Goal: Task Accomplishment & Management: Manage account settings

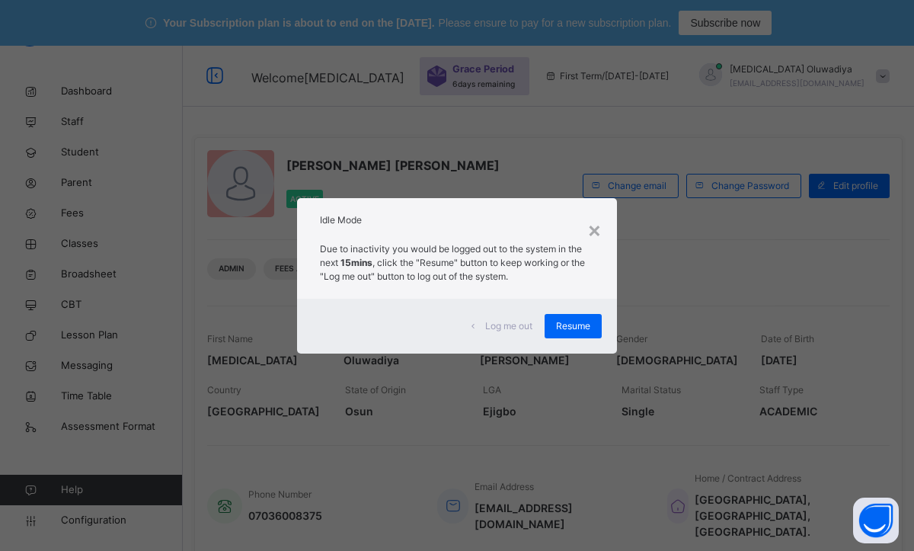
click at [577, 332] on span "Resume" at bounding box center [573, 326] width 34 height 14
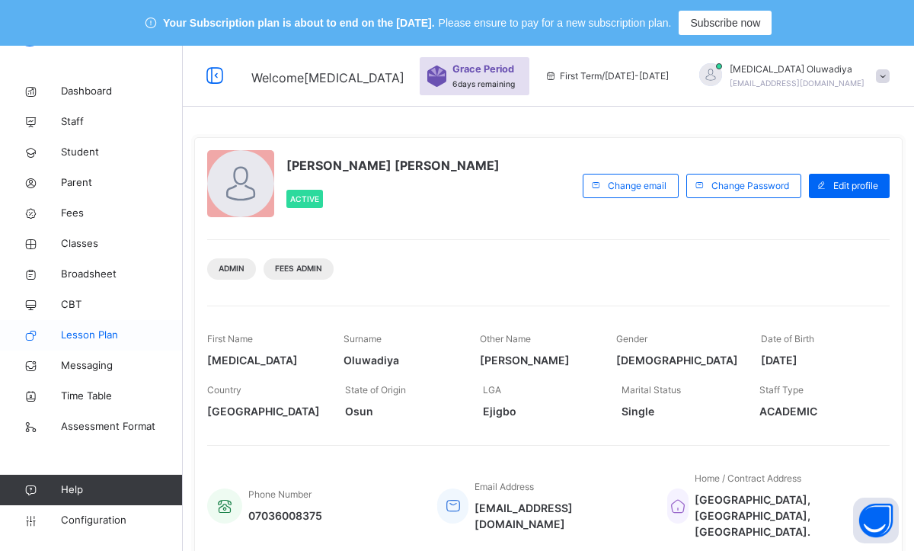
click at [107, 329] on span "Lesson Plan" at bounding box center [122, 335] width 122 height 15
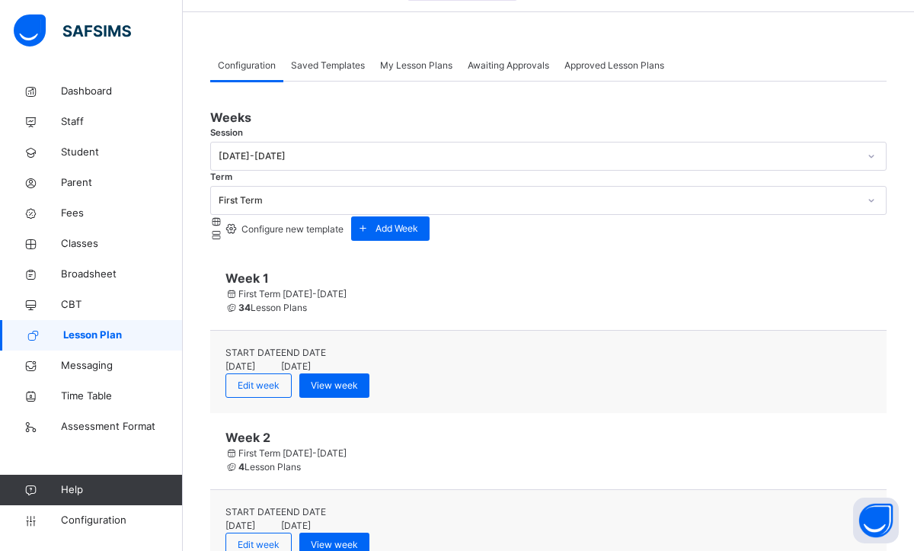
scroll to position [99, 0]
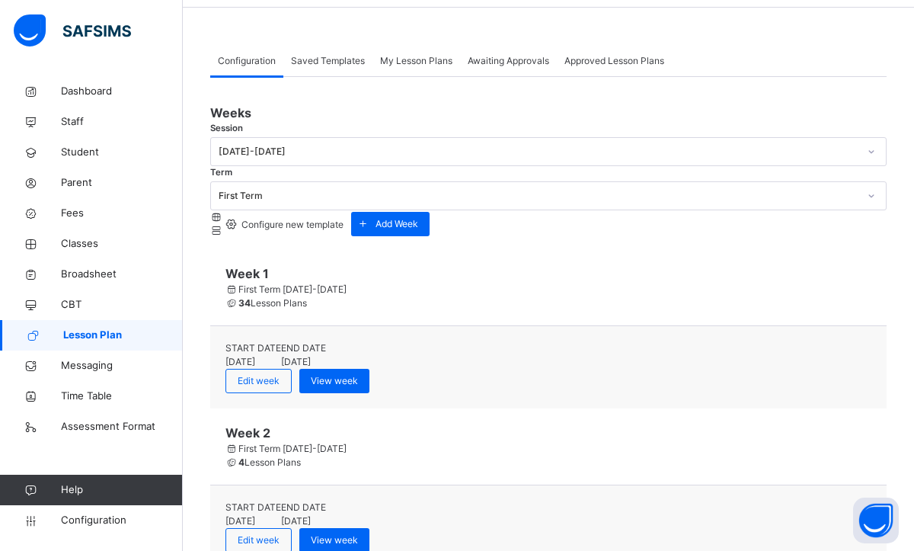
click at [440, 65] on span "My Lesson Plans" at bounding box center [416, 61] width 72 height 14
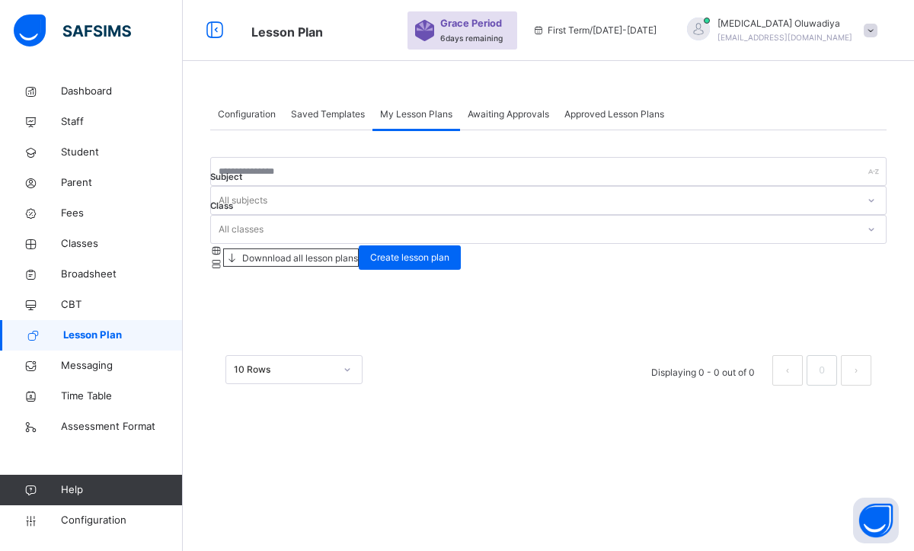
click at [240, 252] on span at bounding box center [232, 257] width 16 height 11
click at [240, 250] on icon at bounding box center [232, 257] width 16 height 14
click at [492, 116] on span "Awaiting Approvals" at bounding box center [509, 114] width 82 height 14
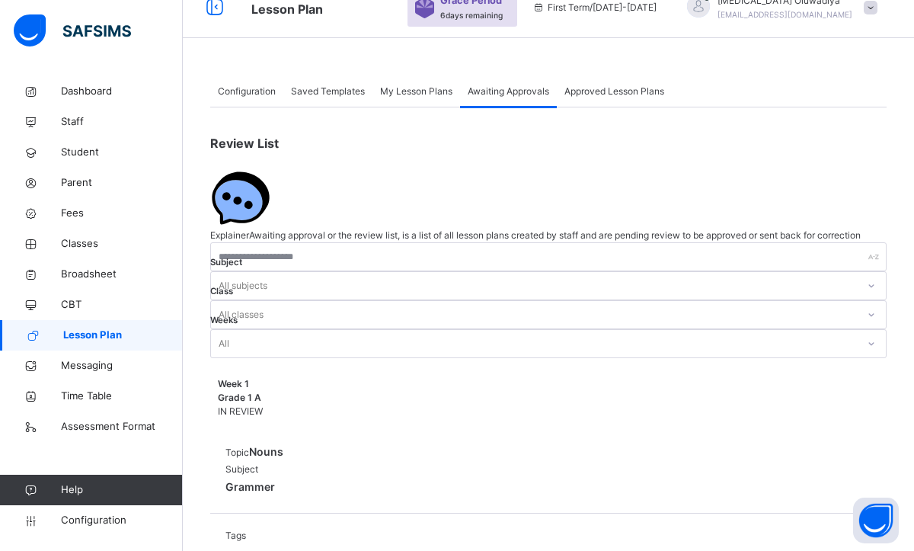
scroll to position [38, 0]
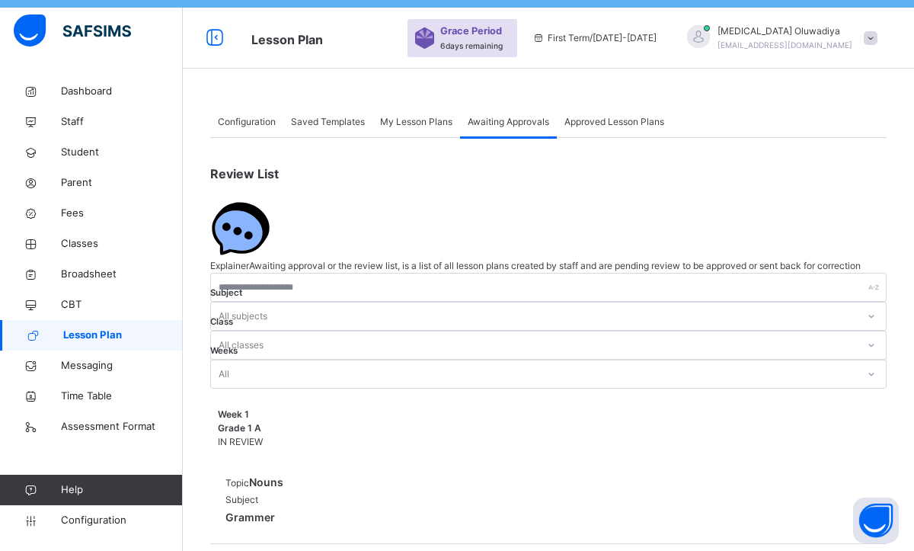
click at [418, 123] on span "My Lesson Plans" at bounding box center [416, 122] width 72 height 14
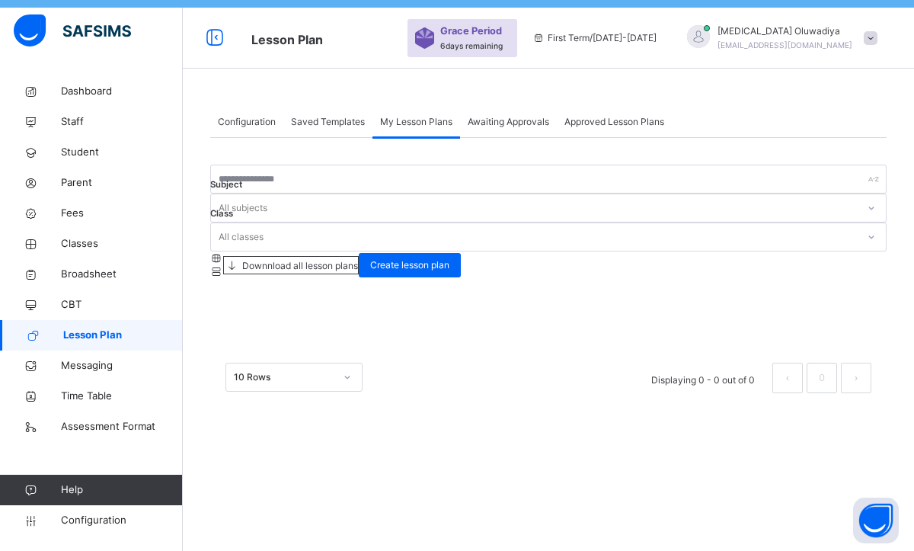
click at [325, 119] on span "Saved Templates" at bounding box center [328, 122] width 74 height 14
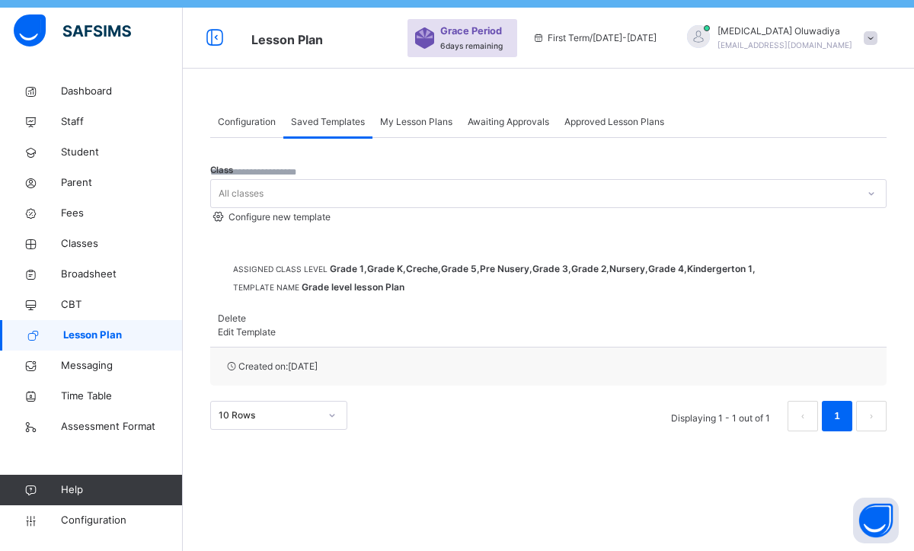
click at [267, 120] on span "Configuration" at bounding box center [247, 122] width 58 height 14
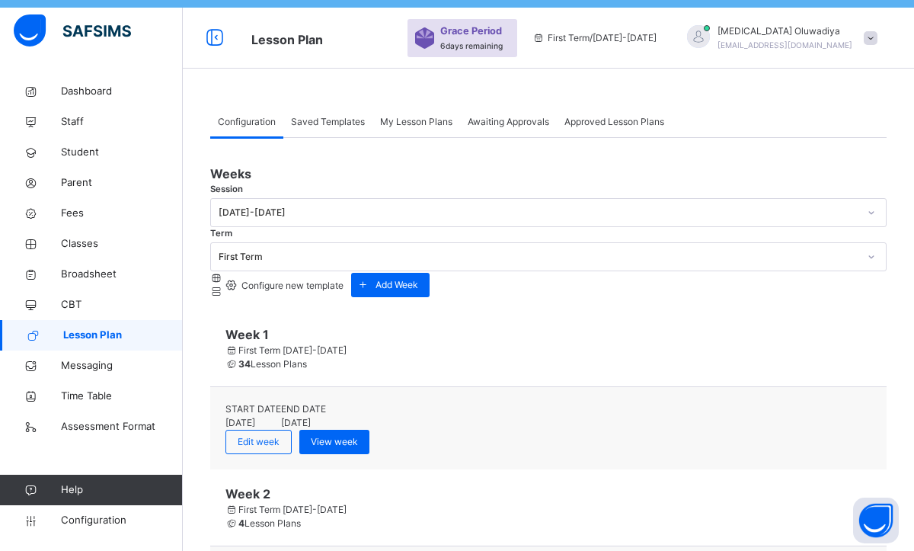
click at [333, 124] on span "Saved Templates" at bounding box center [328, 122] width 74 height 14
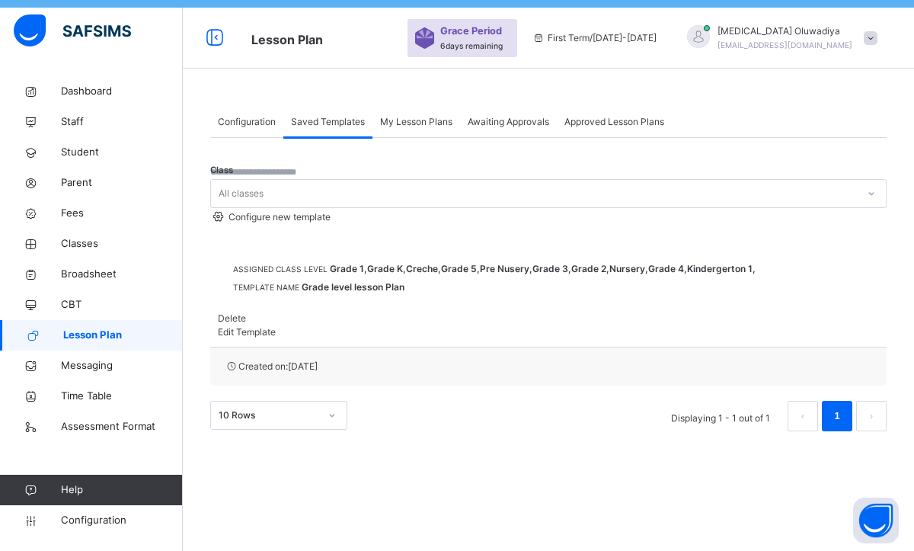
click at [419, 125] on span "My Lesson Plans" at bounding box center [416, 122] width 72 height 14
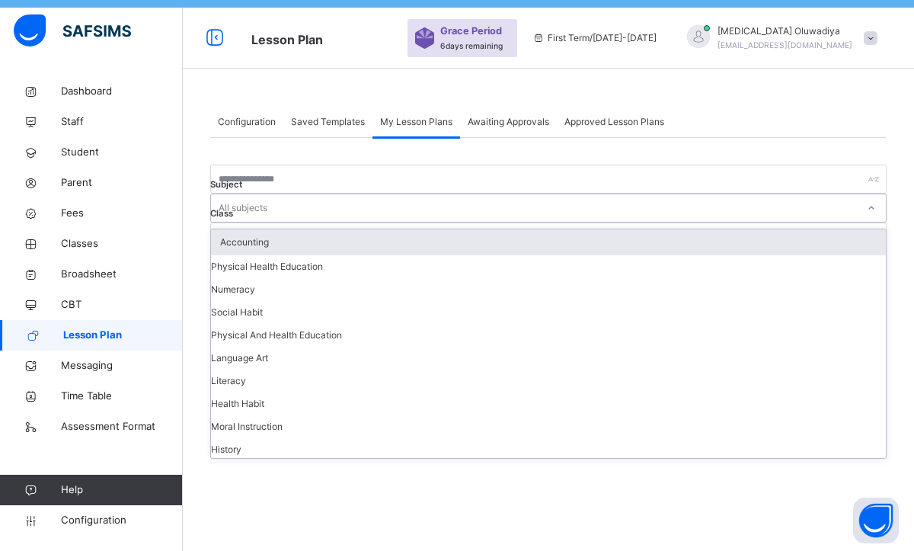
click at [867, 216] on icon at bounding box center [871, 207] width 9 height 15
click at [477, 279] on div at bounding box center [548, 290] width 676 height 23
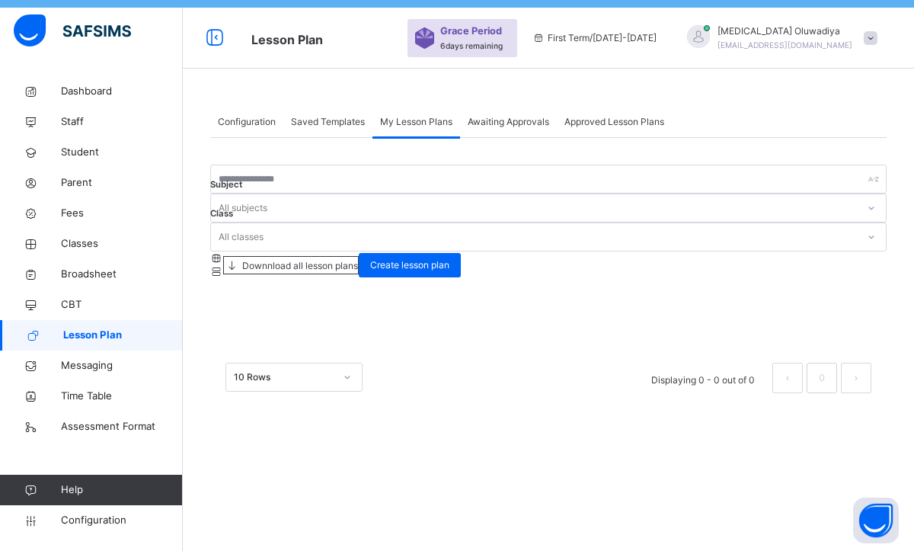
click at [358, 260] on span "Downnload all lesson plans" at bounding box center [299, 265] width 118 height 11
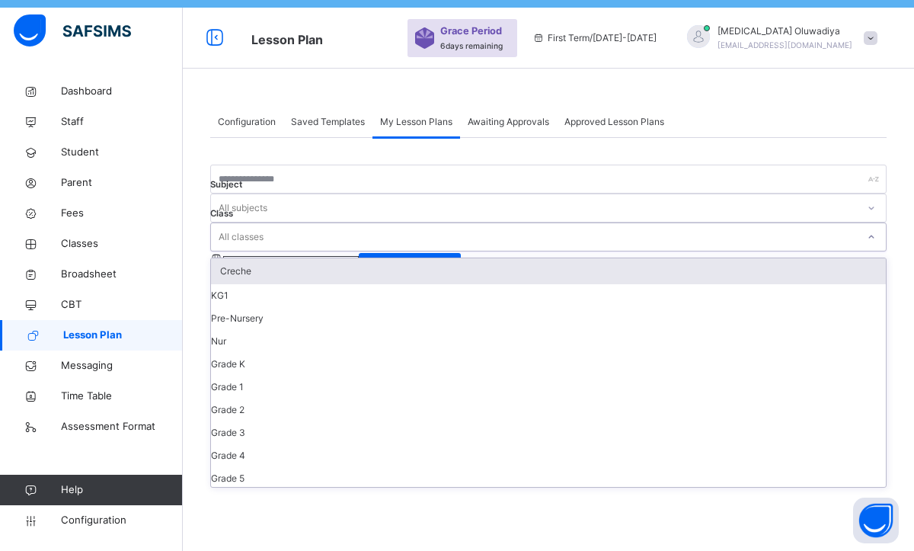
click at [869, 235] on icon at bounding box center [871, 236] width 5 height 3
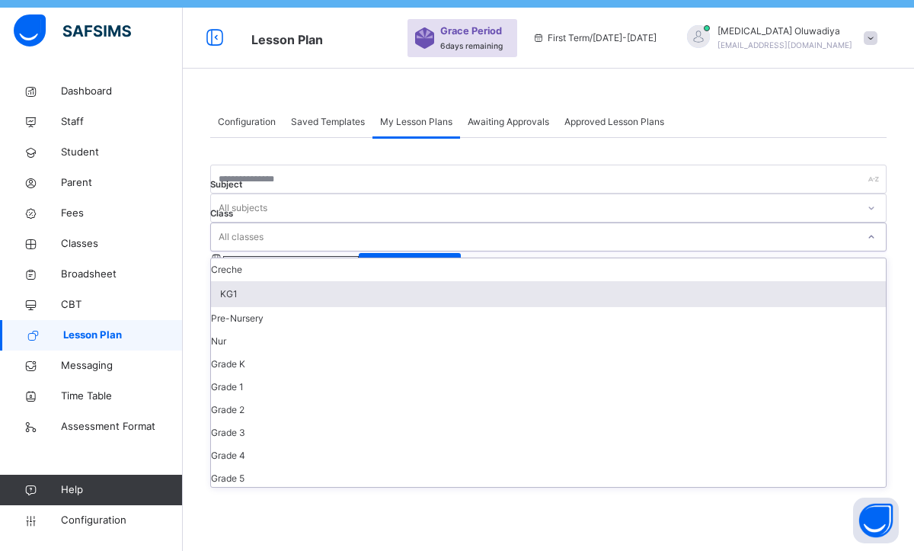
click at [386, 279] on div at bounding box center [548, 290] width 676 height 23
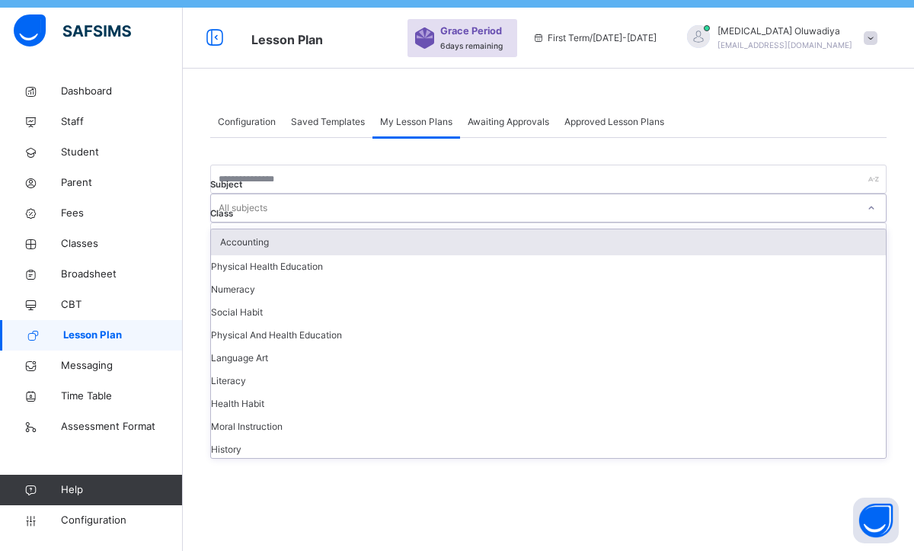
click at [859, 219] on div at bounding box center [872, 208] width 26 height 24
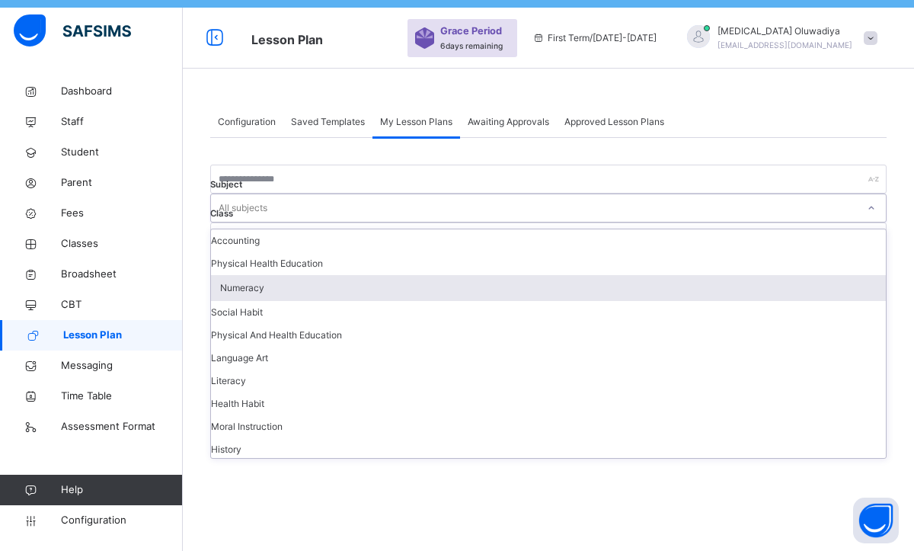
click at [386, 301] on div "Numeracy" at bounding box center [548, 288] width 675 height 26
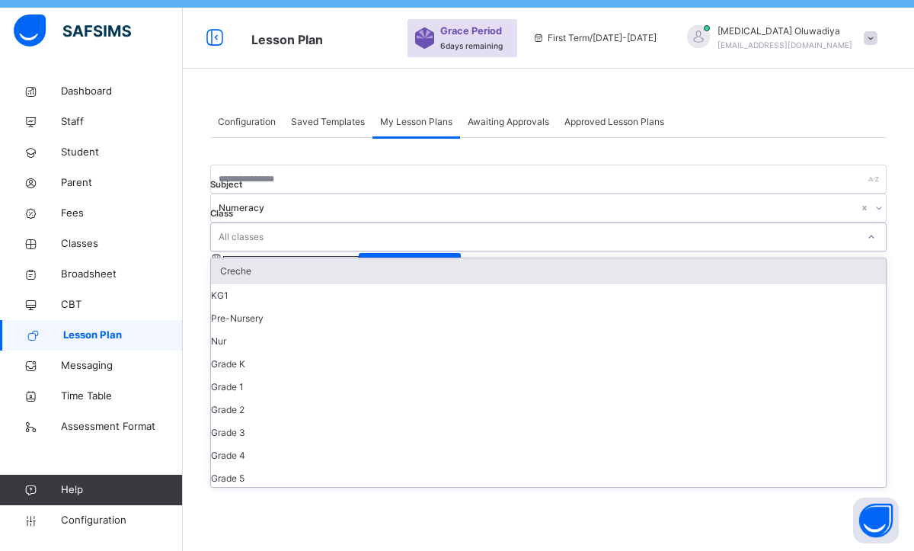
click at [867, 229] on icon at bounding box center [871, 236] width 9 height 15
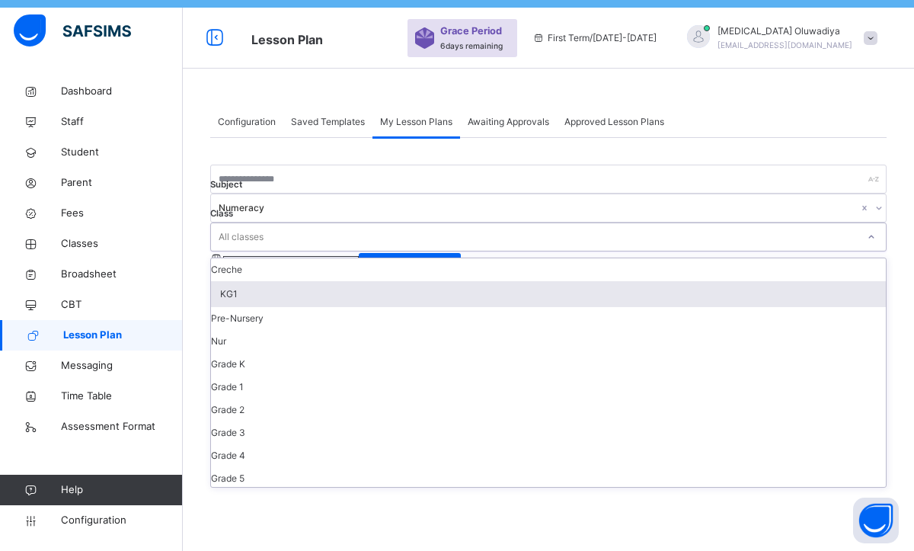
click at [506, 282] on div "KG1" at bounding box center [548, 294] width 675 height 26
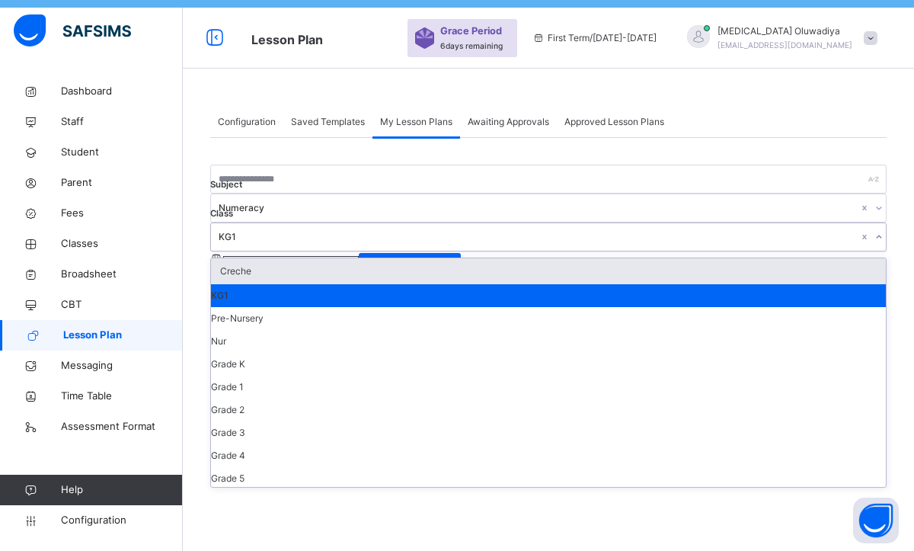
click at [875, 229] on icon at bounding box center [879, 236] width 9 height 15
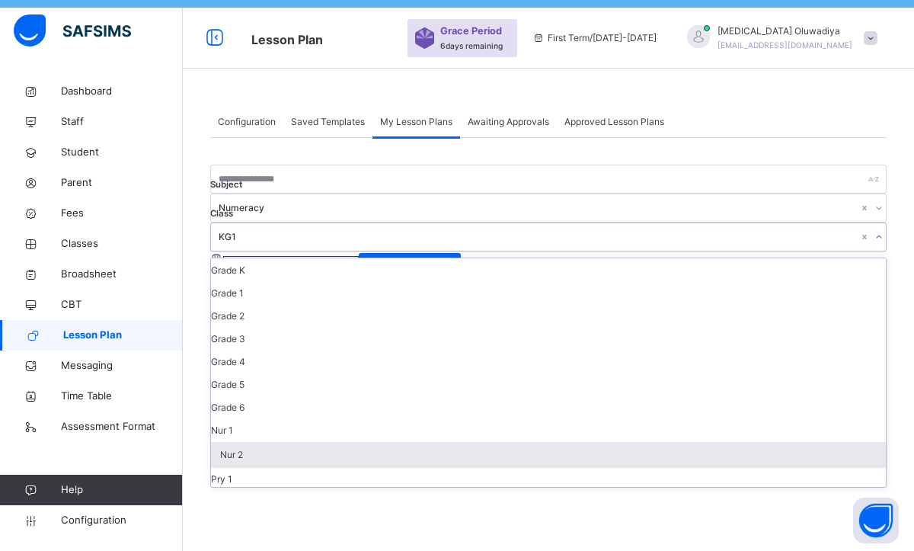
scroll to position [117, 0]
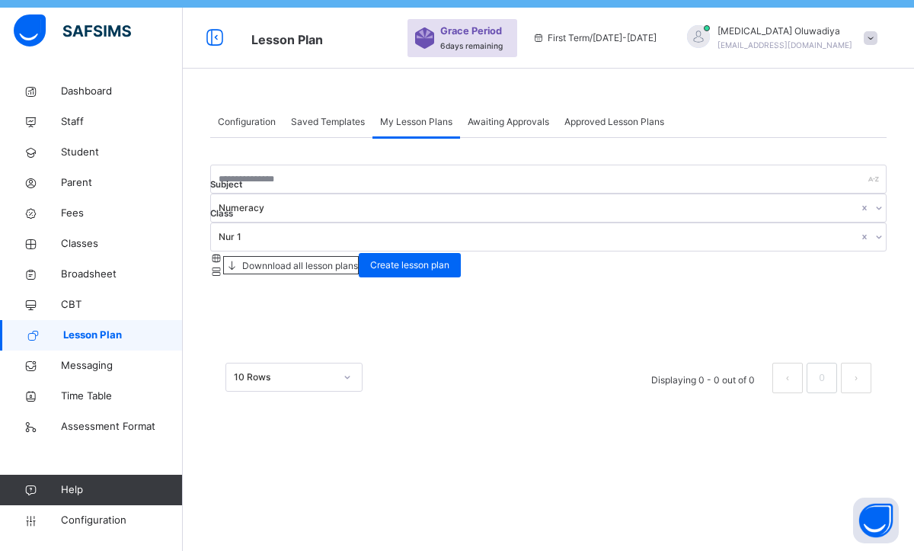
click at [305, 121] on span "Saved Templates" at bounding box center [328, 122] width 74 height 14
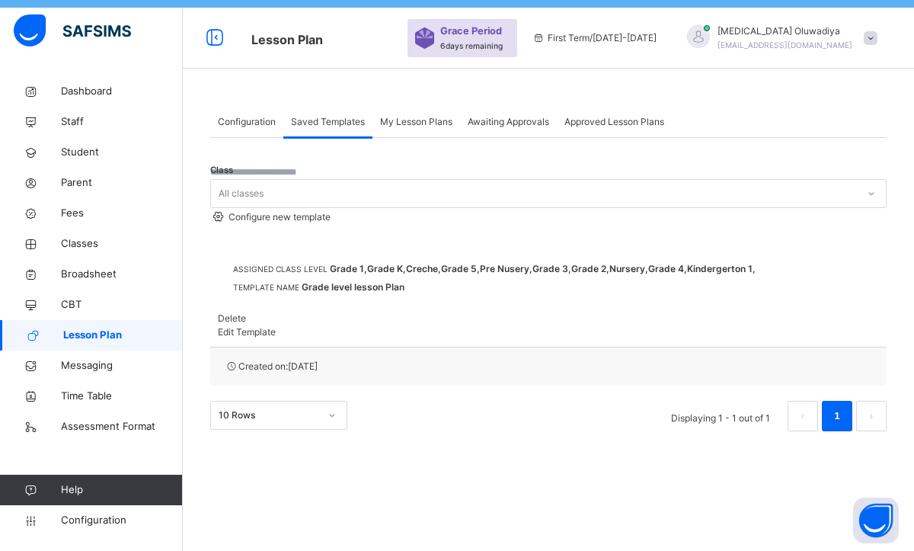
click at [254, 120] on span "Configuration" at bounding box center [247, 122] width 58 height 14
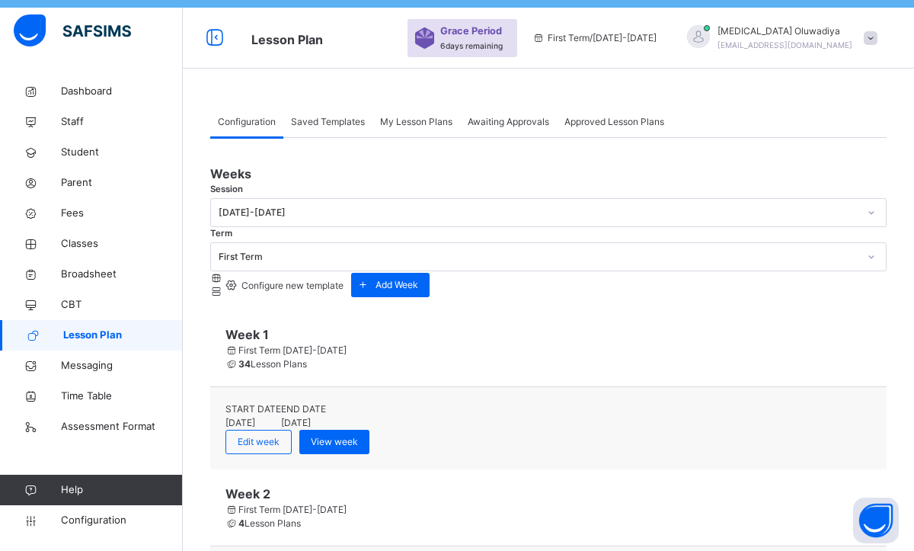
click at [505, 121] on span "Awaiting Approvals" at bounding box center [509, 122] width 82 height 14
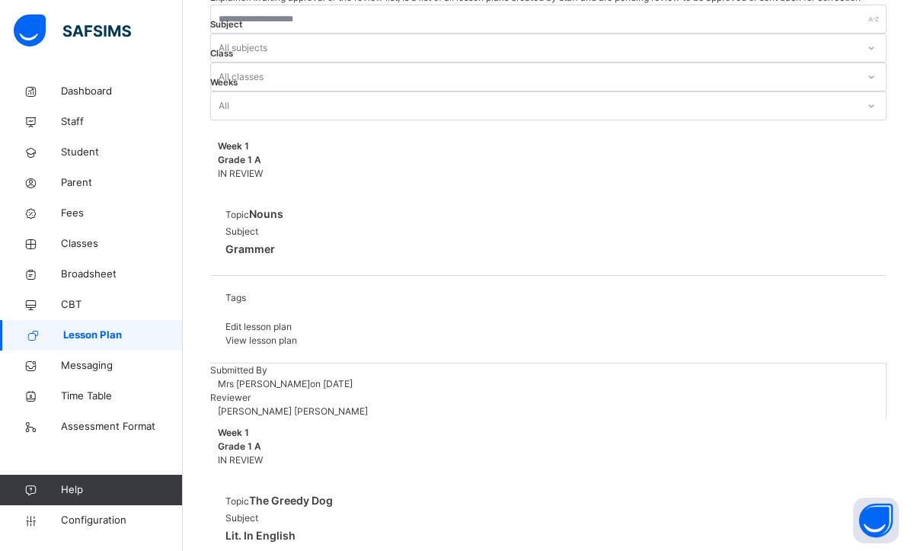
scroll to position [312, 0]
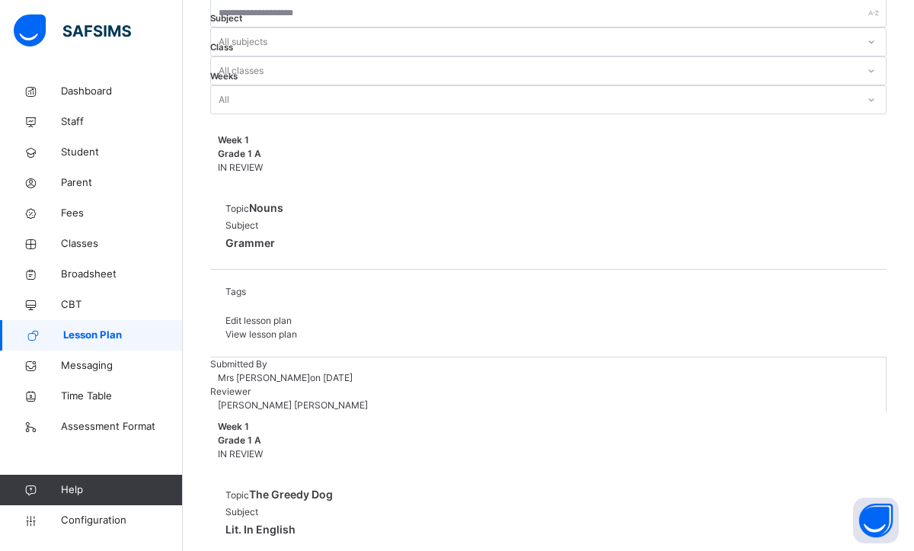
click at [808, 328] on div "View lesson plan" at bounding box center [548, 335] width 646 height 14
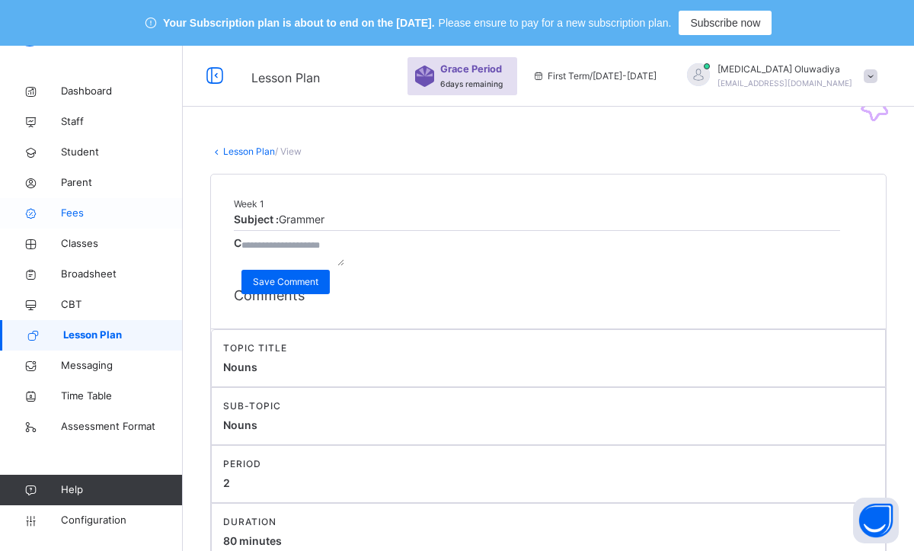
click at [94, 222] on link "Fees" at bounding box center [91, 213] width 183 height 30
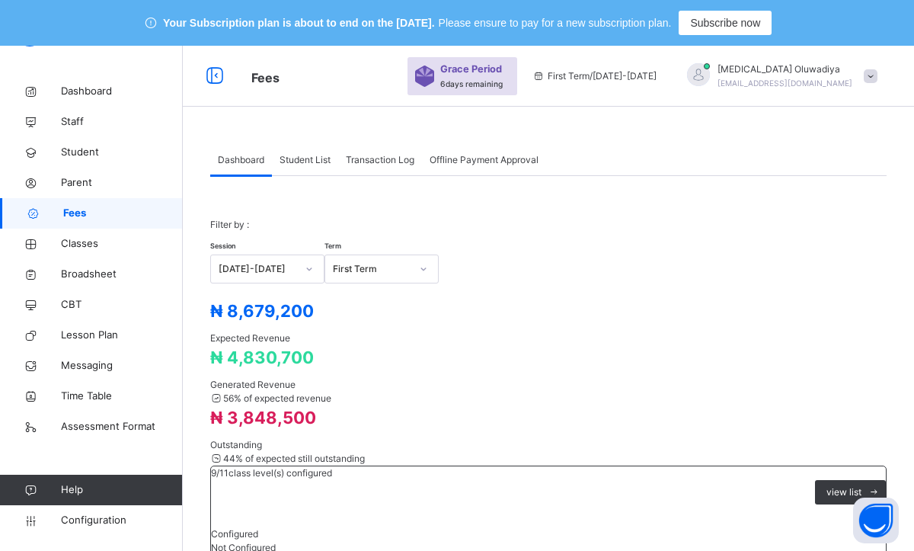
click at [317, 162] on span "Student List" at bounding box center [305, 160] width 51 height 14
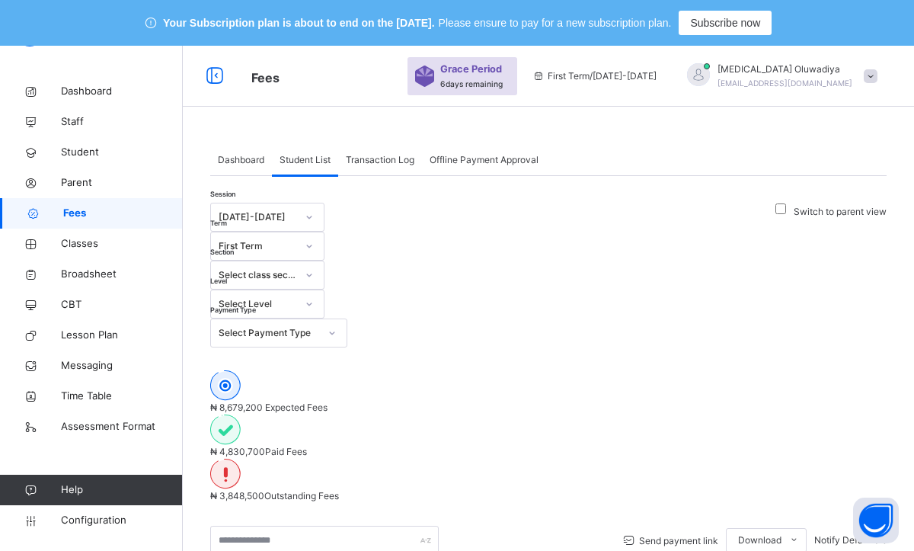
click at [312, 225] on icon at bounding box center [309, 216] width 9 height 15
click at [278, 283] on div "[DATE]-[DATE]" at bounding box center [267, 274] width 113 height 26
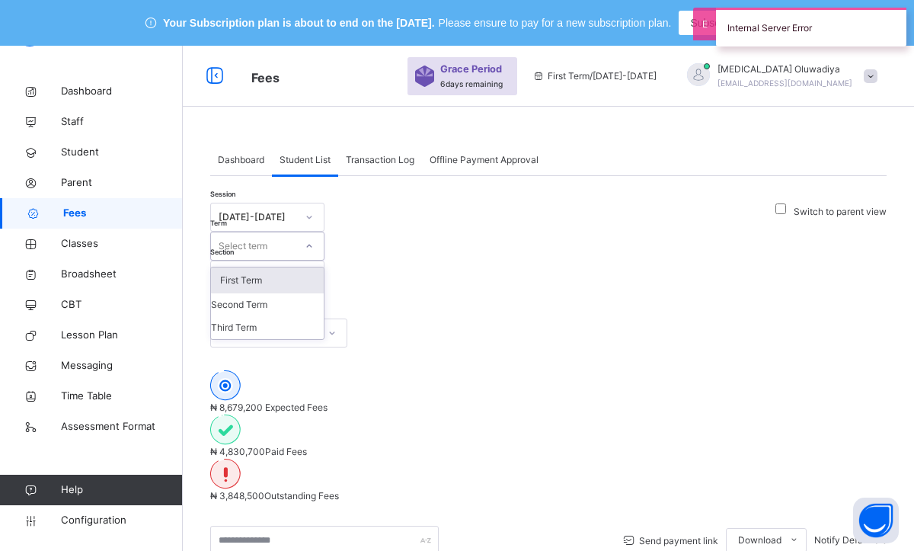
click at [314, 238] on icon at bounding box center [309, 245] width 9 height 15
click at [324, 267] on div "First Term" at bounding box center [267, 280] width 113 height 26
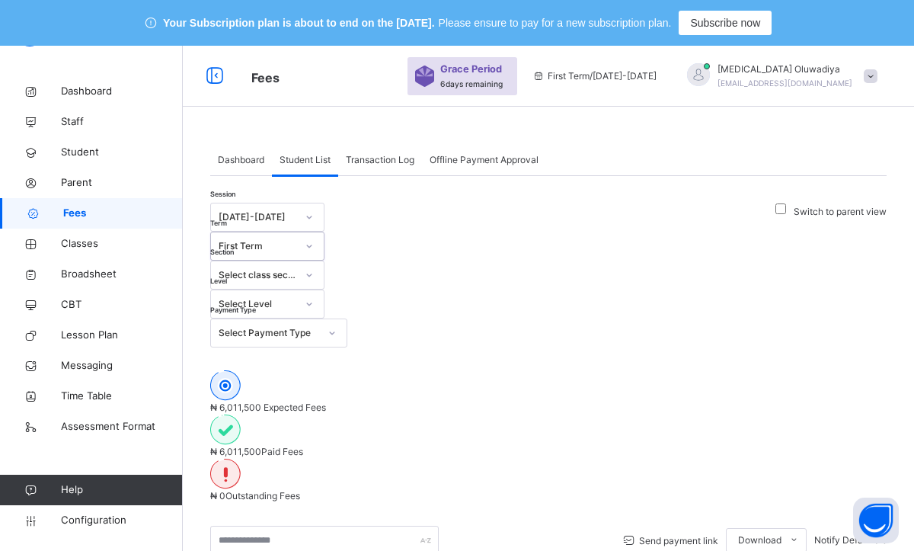
click at [314, 238] on icon at bounding box center [309, 245] width 9 height 15
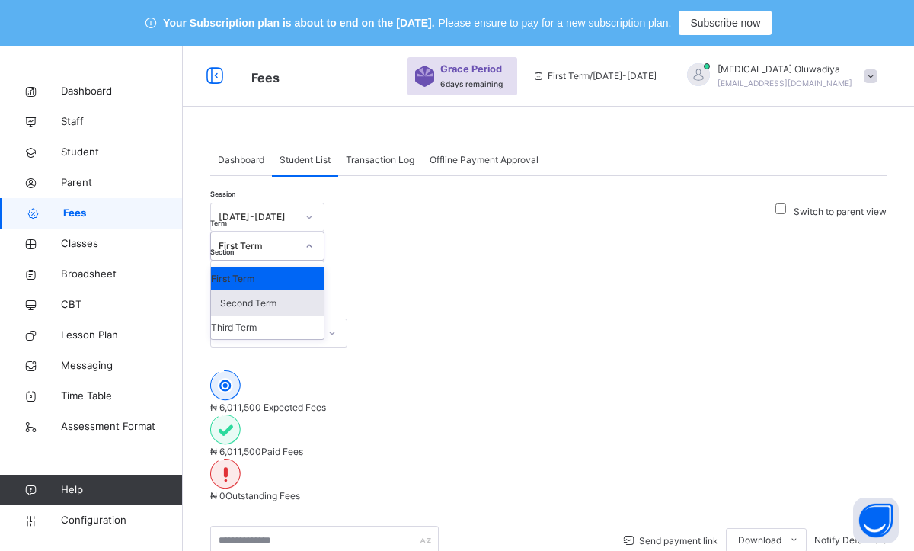
click at [324, 290] on div "Second Term" at bounding box center [267, 303] width 113 height 26
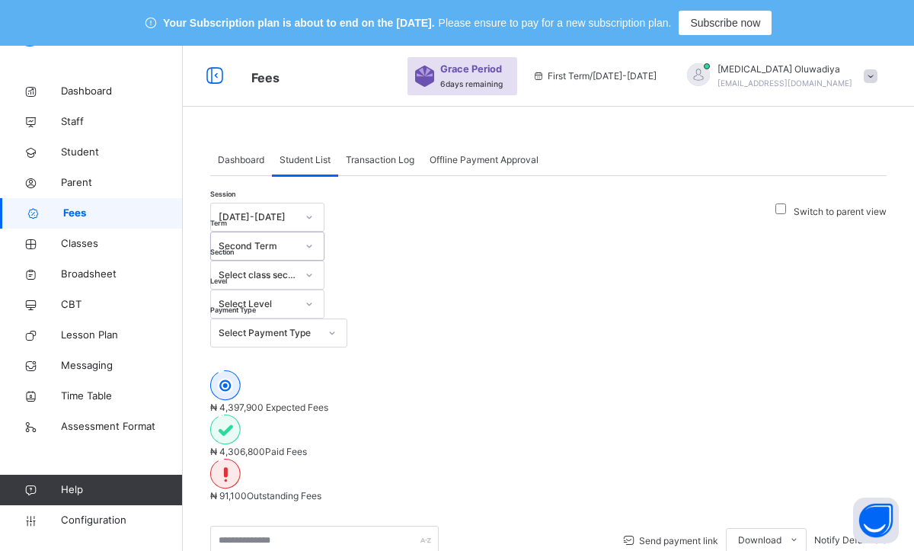
click at [273, 526] on input "text" at bounding box center [324, 540] width 229 height 29
type input "**"
click at [845, 370] on div "₦ 4,397,900 Expected Fees ₦ 4,306,800 Paid Fees ₦ 91,100 Outstanding Fees" at bounding box center [548, 436] width 676 height 133
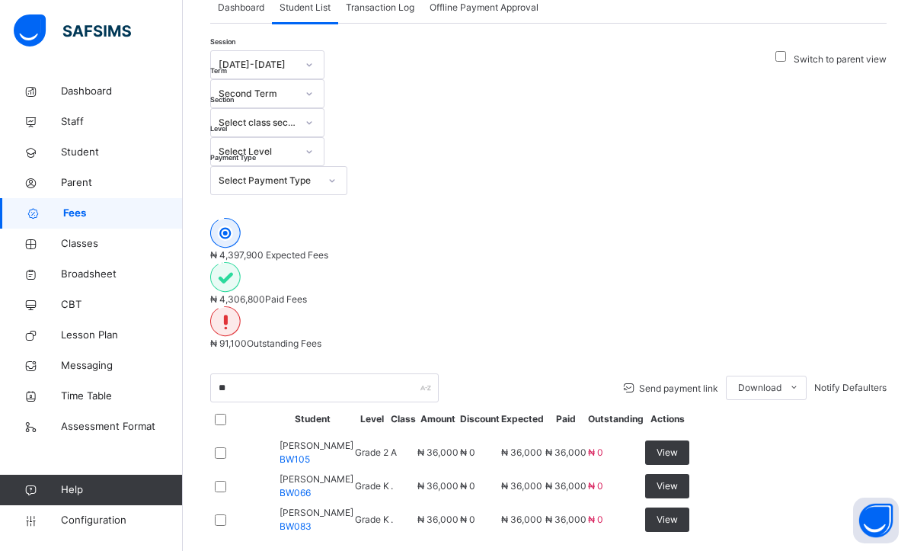
scroll to position [122, 0]
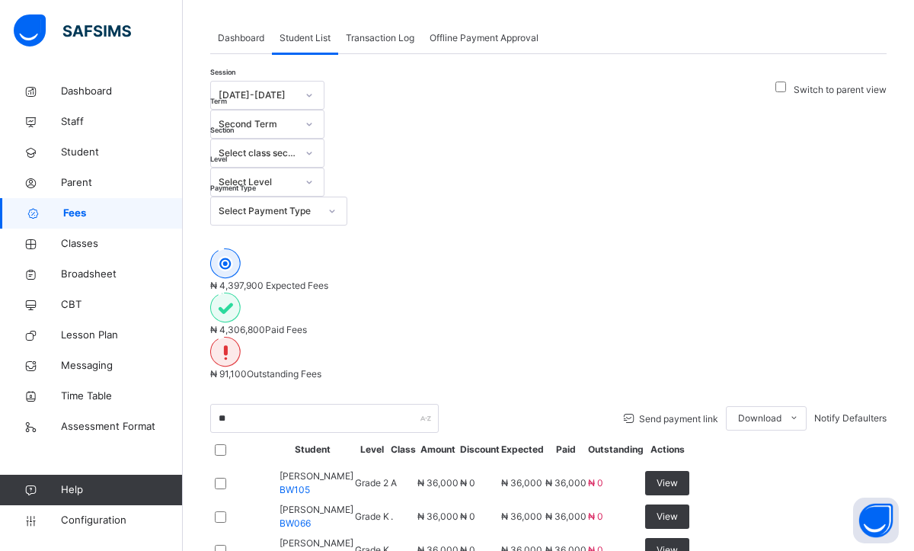
click at [322, 112] on div at bounding box center [309, 124] width 26 height 24
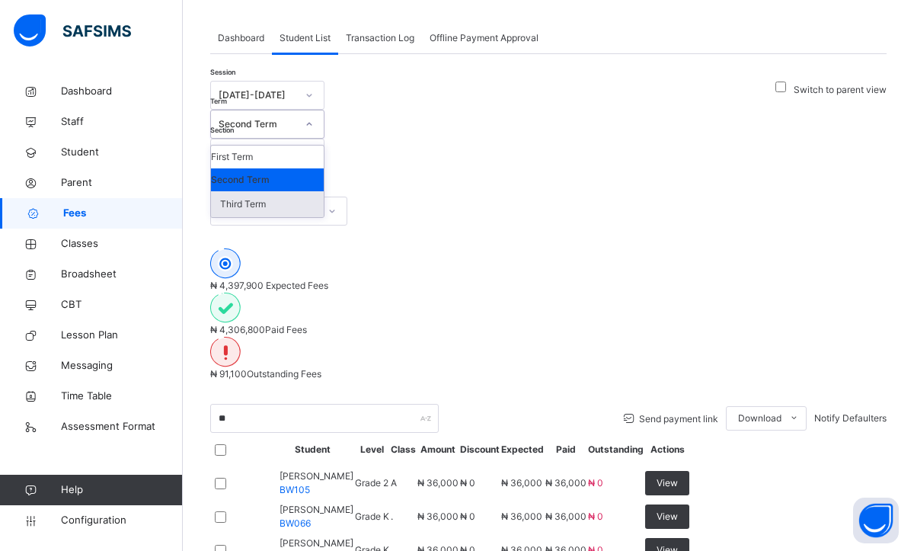
click at [324, 193] on div "Third Term" at bounding box center [267, 204] width 113 height 26
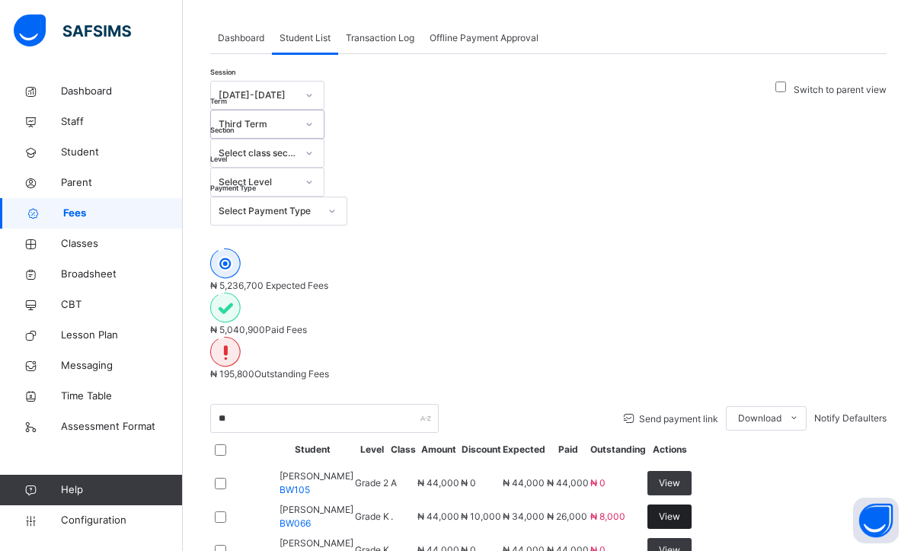
click at [692, 529] on div "View" at bounding box center [670, 516] width 44 height 24
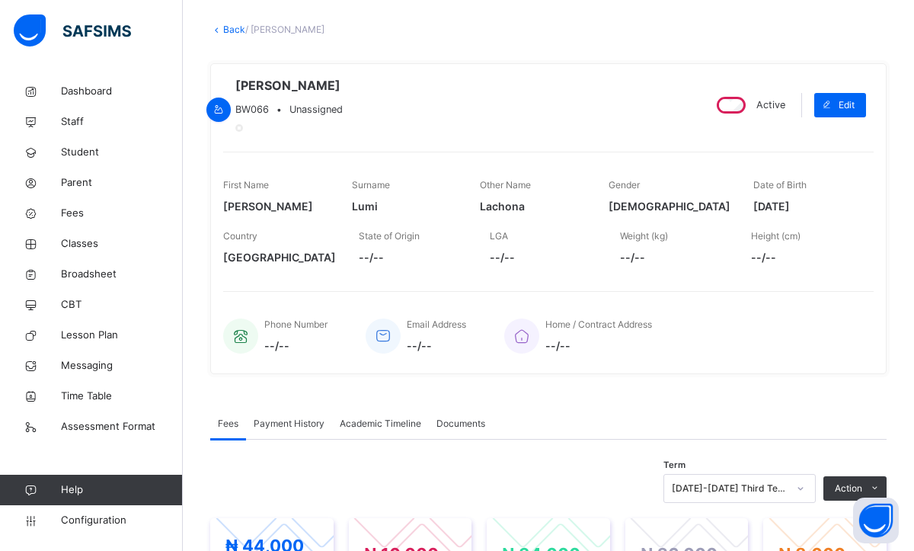
click at [779, 361] on div "Home / Contract Address --/--" at bounding box center [681, 335] width 354 height 51
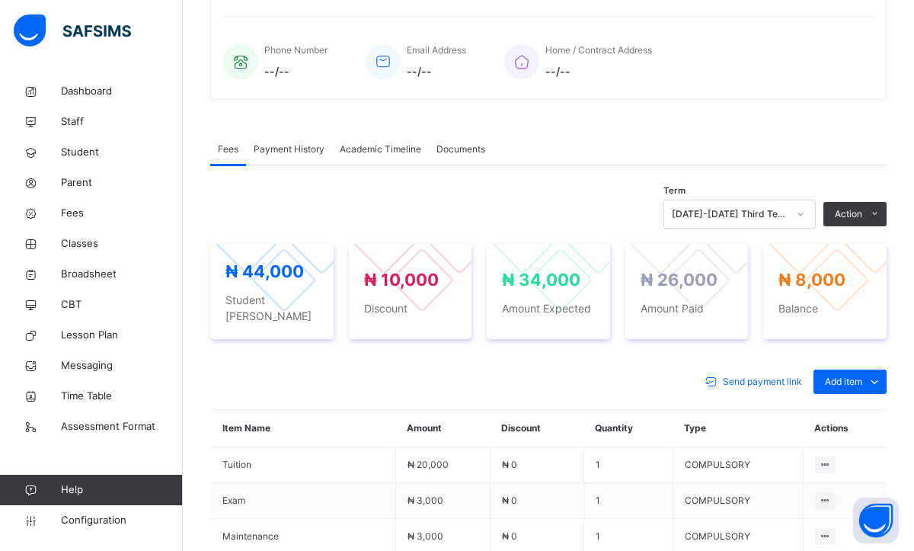
scroll to position [427, 0]
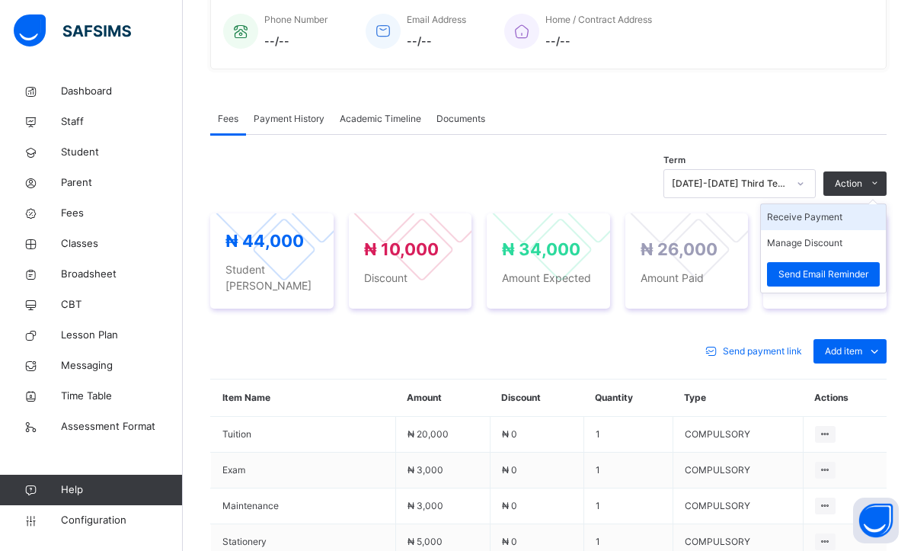
click at [833, 230] on li "Receive Payment" at bounding box center [823, 217] width 125 height 26
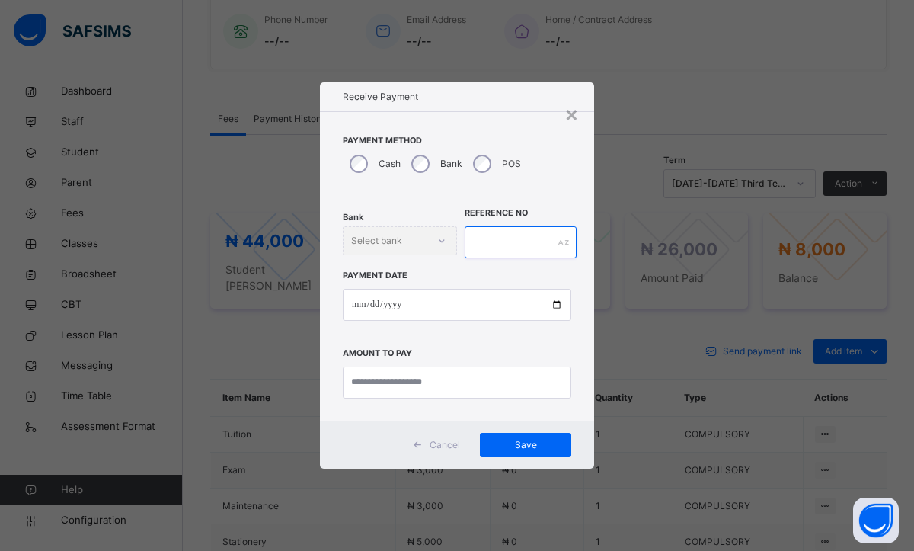
click at [549, 245] on input "text" at bounding box center [521, 242] width 112 height 32
type input "****"
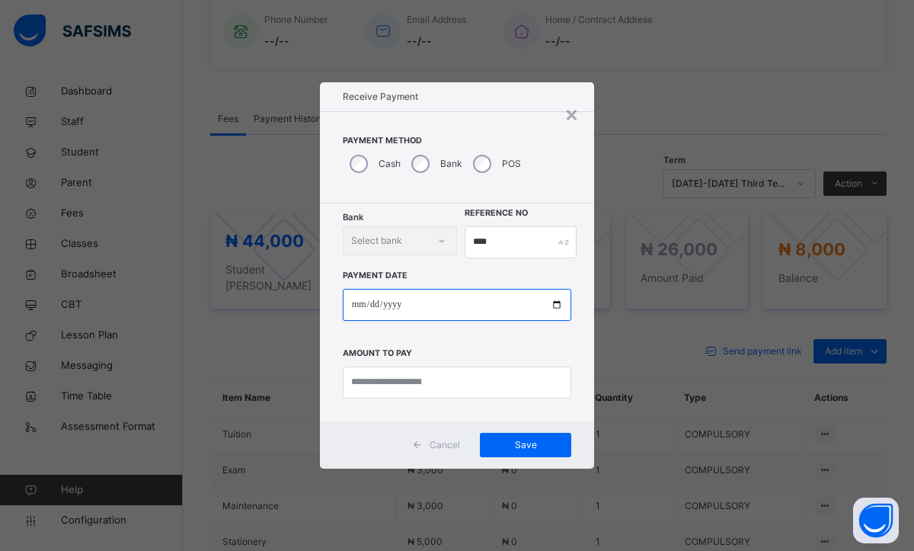
click at [355, 301] on input "date" at bounding box center [457, 305] width 229 height 32
type input "**********"
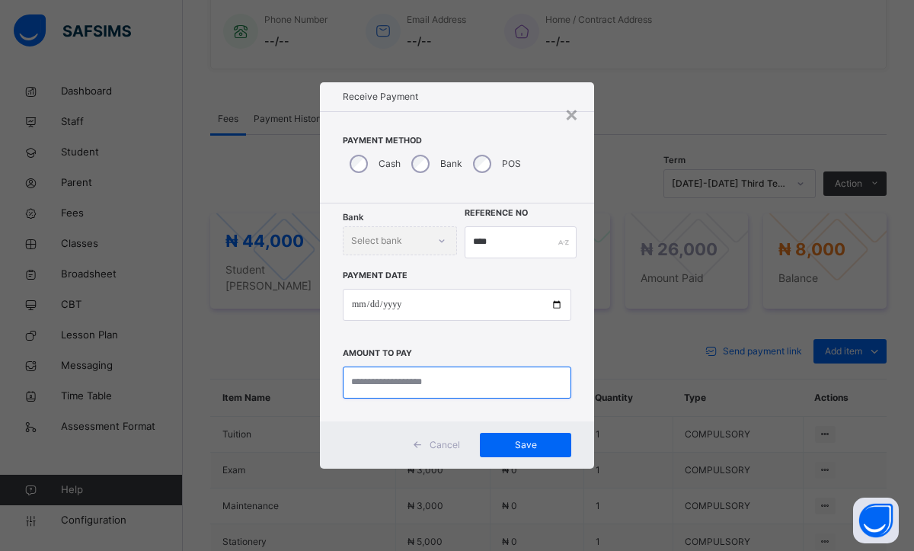
click at [360, 390] on input "currency" at bounding box center [457, 382] width 229 height 32
type input "*******"
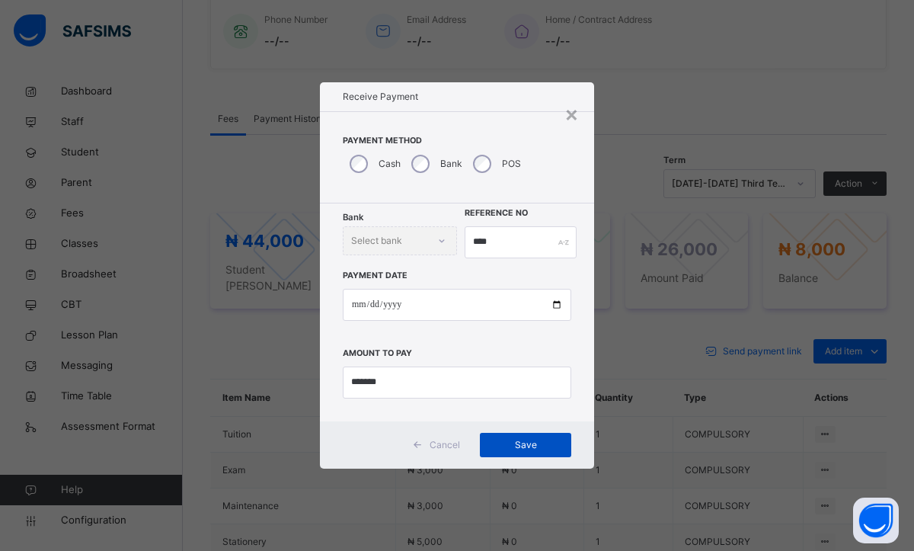
click at [497, 449] on span "Save" at bounding box center [525, 445] width 69 height 14
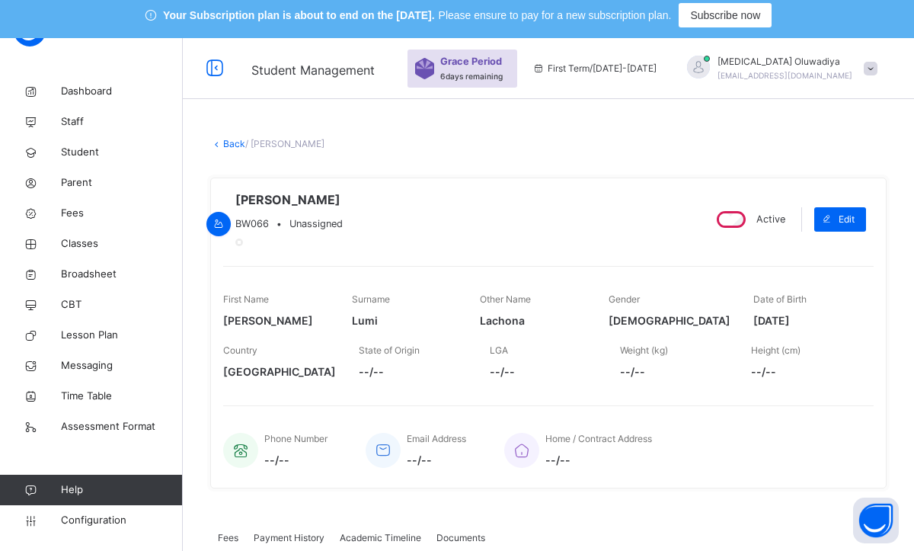
scroll to position [0, 0]
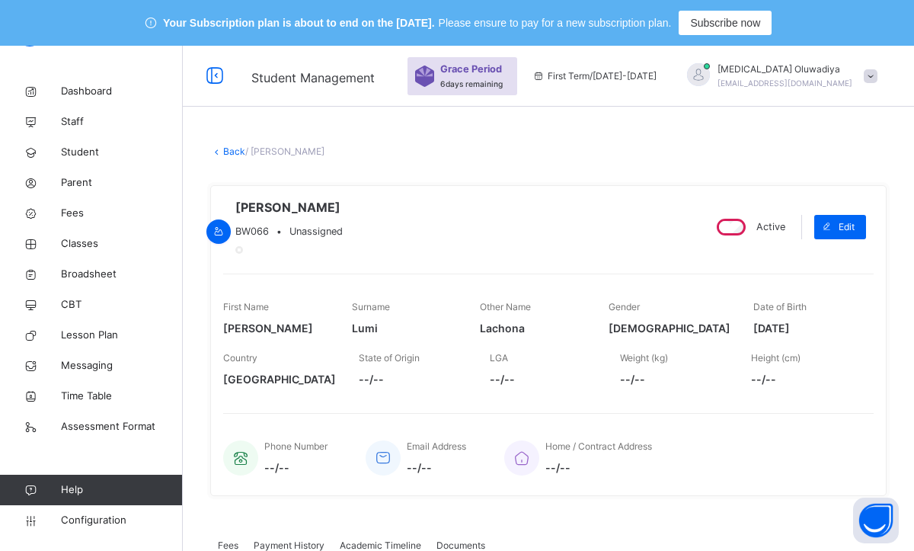
click at [232, 152] on link "Back" at bounding box center [234, 151] width 22 height 11
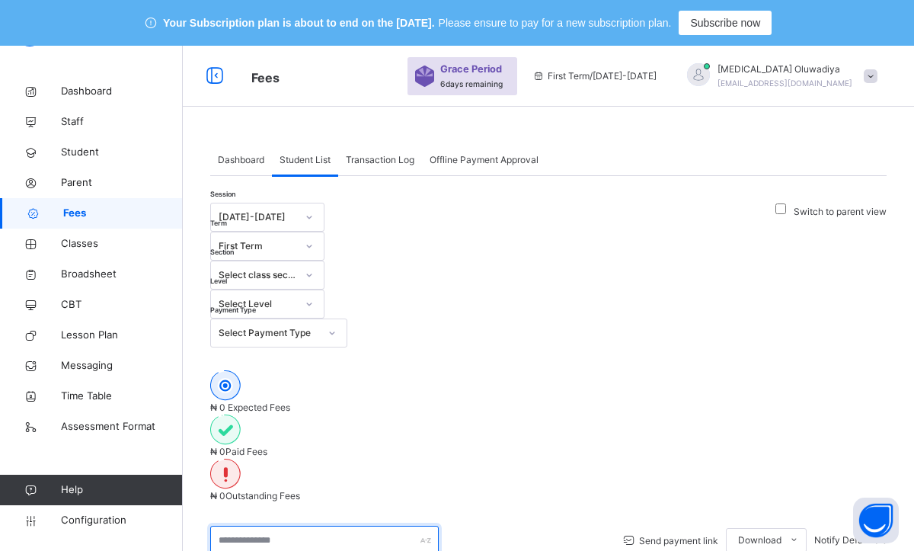
click at [277, 526] on input "text" at bounding box center [324, 540] width 229 height 29
click at [849, 370] on div "₦ 8,679,200 Expected Fees ₦ 4,830,700 Paid Fees ₦ 3,848,500 Outstanding Fees" at bounding box center [548, 436] width 676 height 133
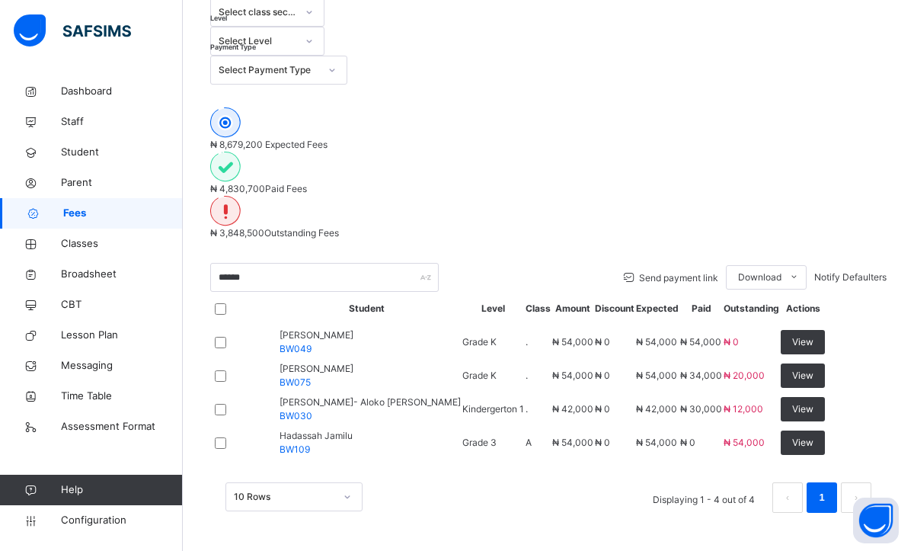
scroll to position [250, 0]
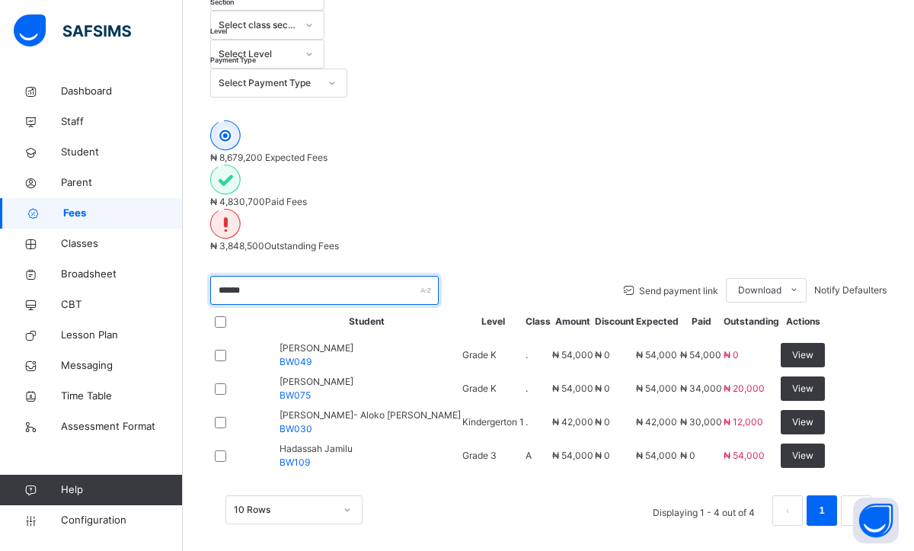
click at [313, 276] on input "******" at bounding box center [324, 290] width 229 height 29
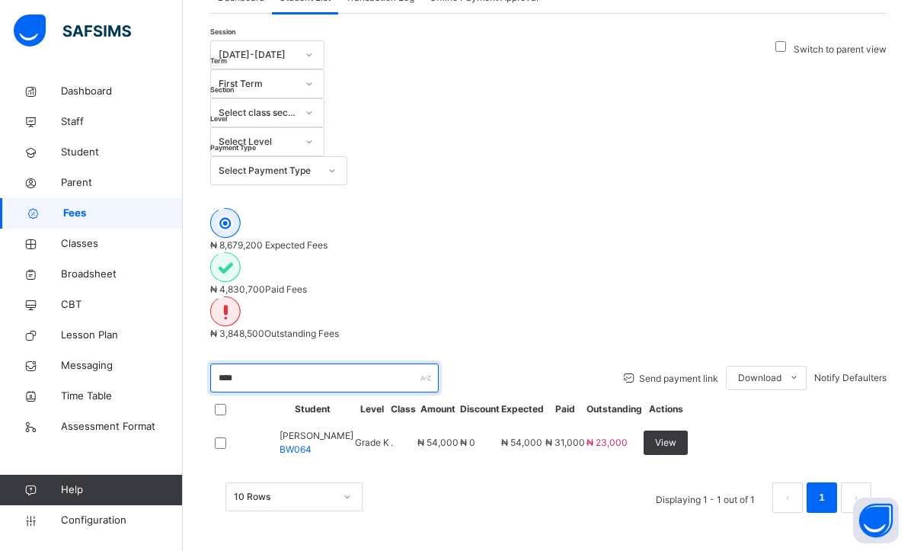
scroll to position [133, 0]
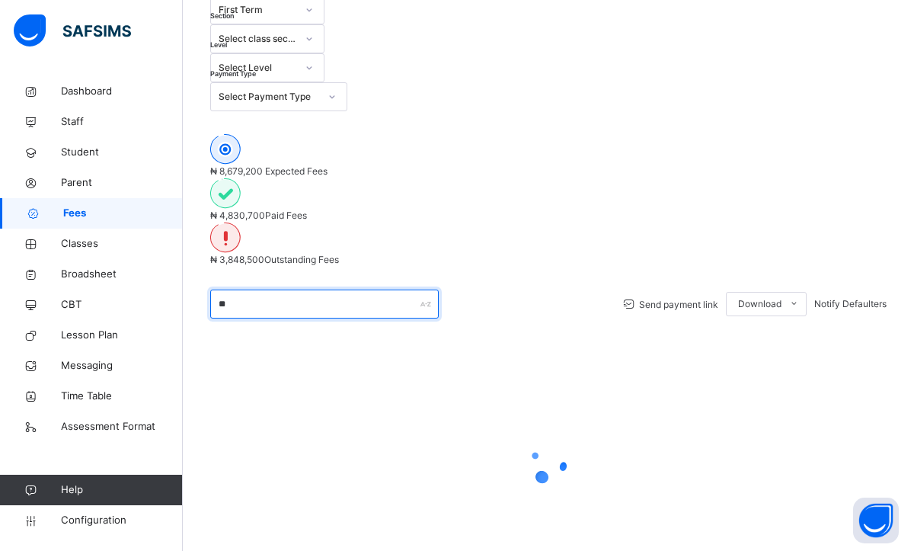
type input "*"
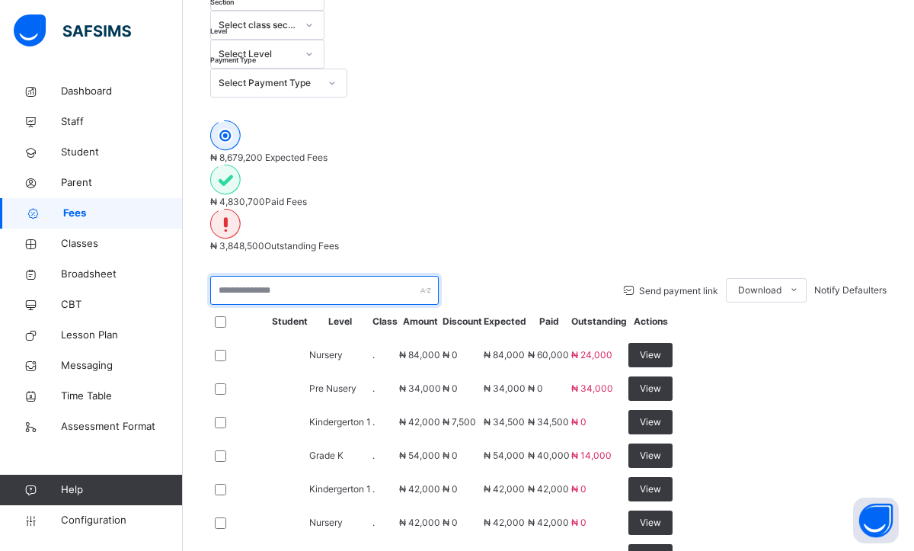
scroll to position [236, 0]
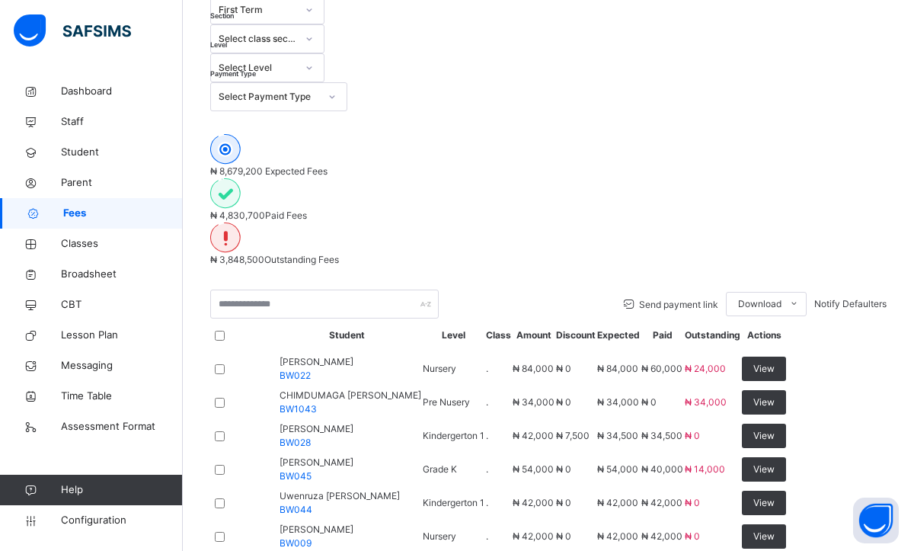
click at [839, 167] on html "Your Subscription plan is about to end on the [DATE]. Please ensure to pay for …" at bounding box center [457, 271] width 914 height 1015
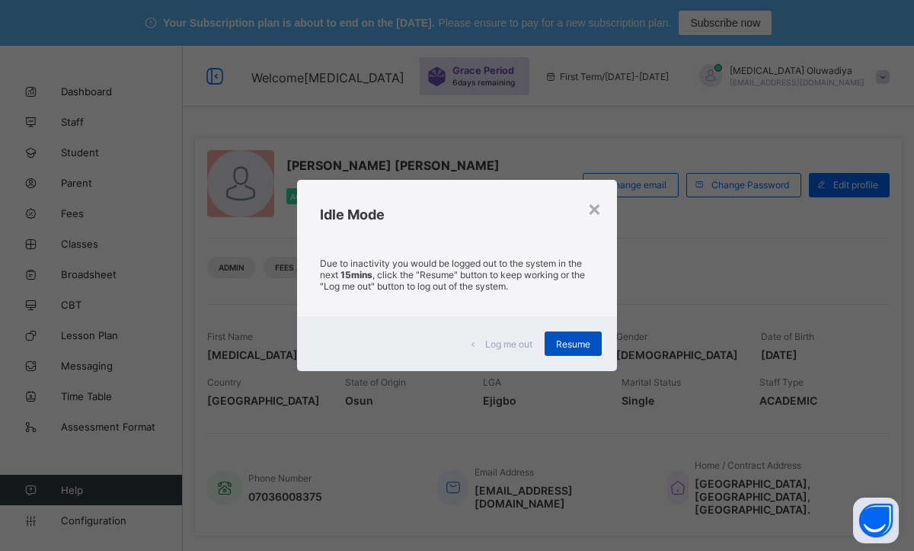
click at [567, 349] on span "Resume" at bounding box center [573, 343] width 34 height 11
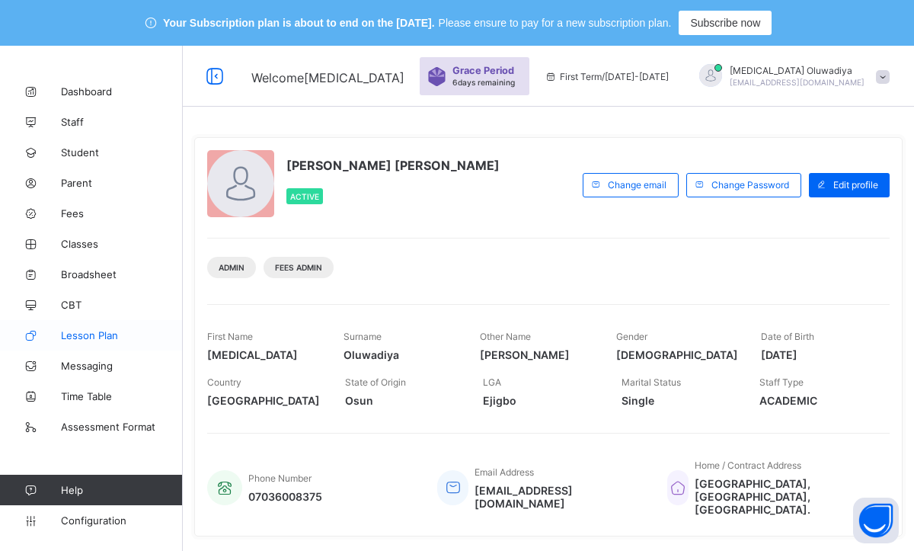
click at [104, 327] on link "Lesson Plan" at bounding box center [91, 335] width 183 height 30
